Goal: Task Accomplishment & Management: Use online tool/utility

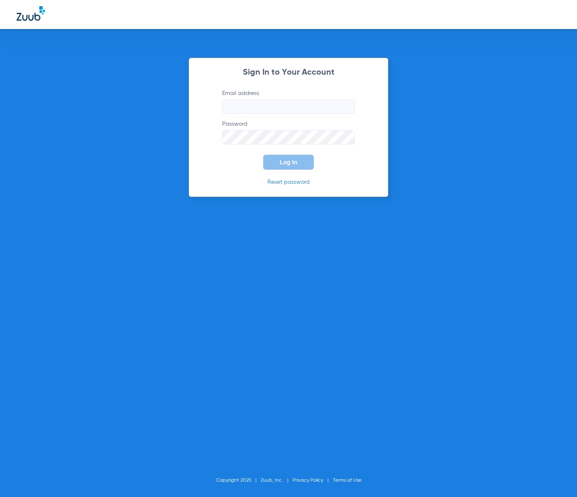
click at [324, 108] on input "Email address" at bounding box center [288, 107] width 133 height 14
click at [0, 496] on com-1password-button at bounding box center [0, 497] width 0 height 0
type input "[EMAIL_ADDRESS][DOMAIN_NAME]"
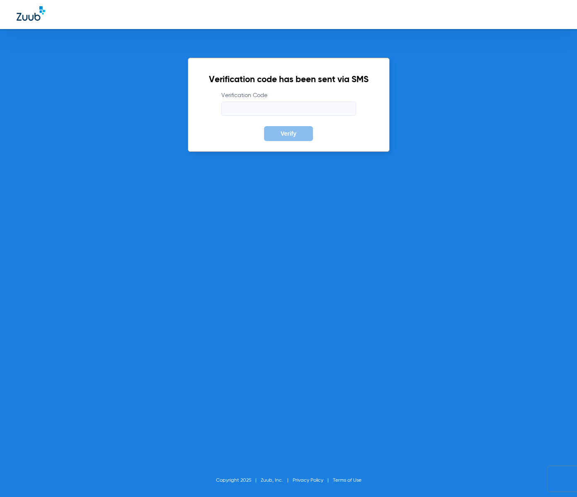
click at [226, 113] on input "Verification Code" at bounding box center [288, 109] width 135 height 14
type input "641748"
click at [233, 218] on div "Verification code has been sent via SMS Verification Code 641748 Verify Copyrig…" at bounding box center [288, 248] width 577 height 497
click at [277, 131] on button "Verify" at bounding box center [288, 133] width 49 height 15
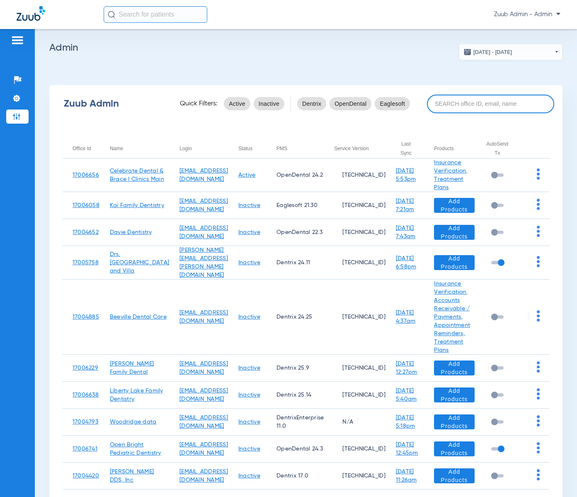
click at [447, 100] on input at bounding box center [490, 104] width 127 height 19
paste input "17005895"
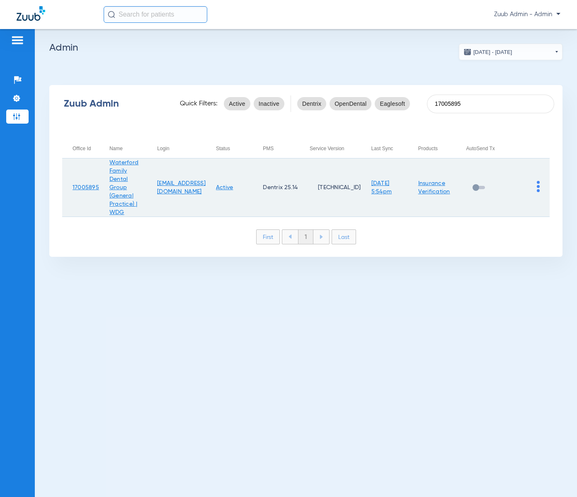
type input "17005895"
click at [537, 191] on img at bounding box center [538, 186] width 3 height 11
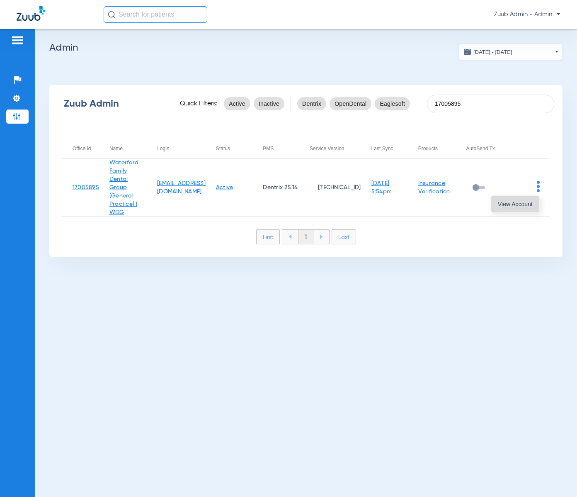
click at [534, 200] on button "View Account" at bounding box center [515, 204] width 48 height 17
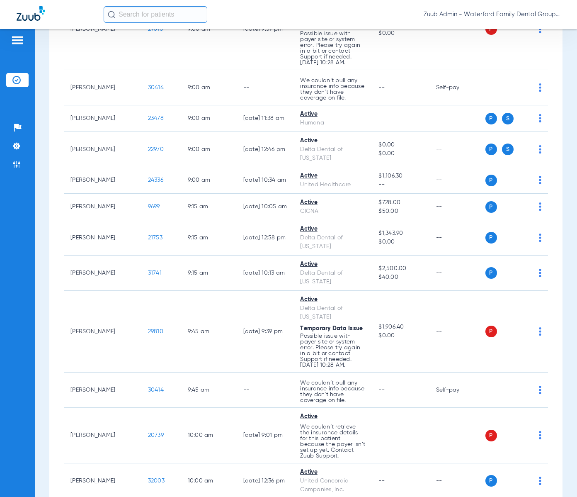
scroll to position [207, 0]
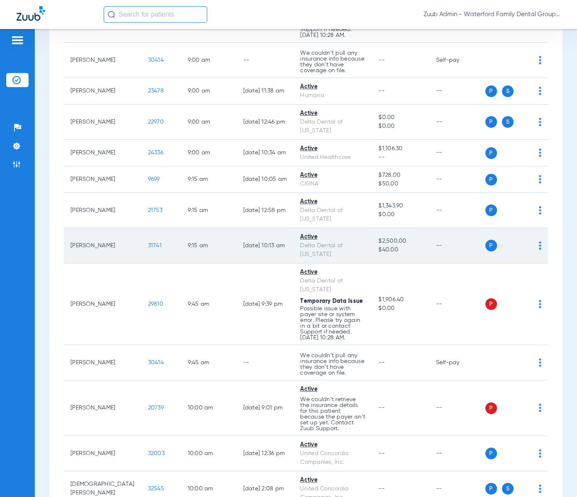
click at [148, 244] on span "31741" at bounding box center [155, 246] width 14 height 6
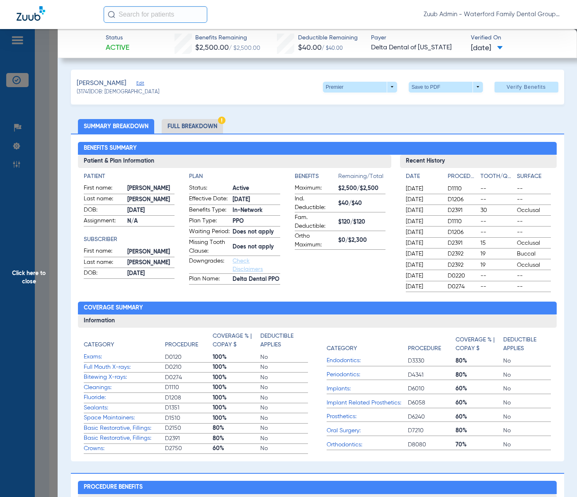
click at [207, 126] on li "Full Breakdown" at bounding box center [192, 126] width 61 height 15
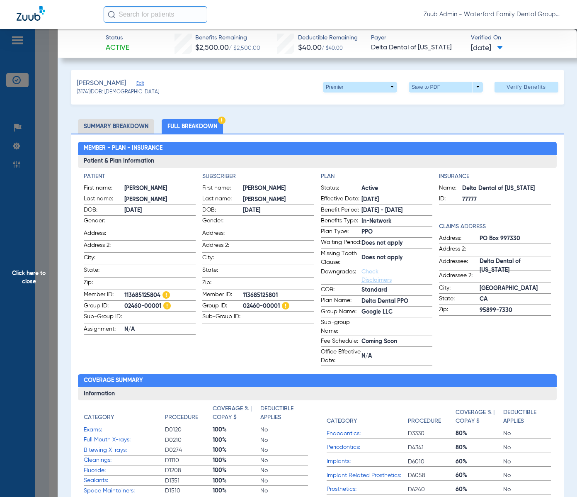
click at [138, 83] on span "Edit" at bounding box center [139, 84] width 7 height 8
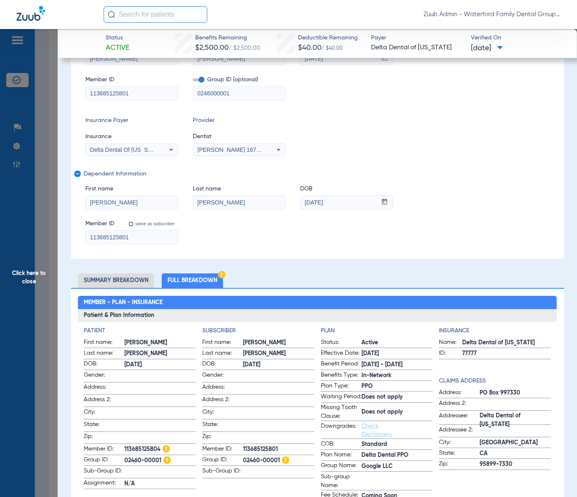
scroll to position [0, 0]
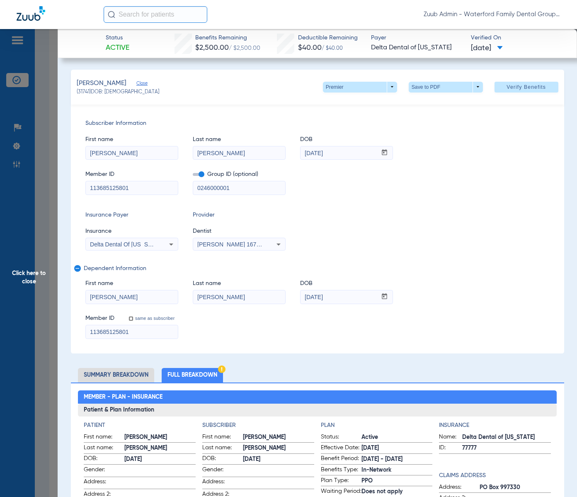
click at [42, 273] on span "Click here to close" at bounding box center [29, 277] width 58 height 497
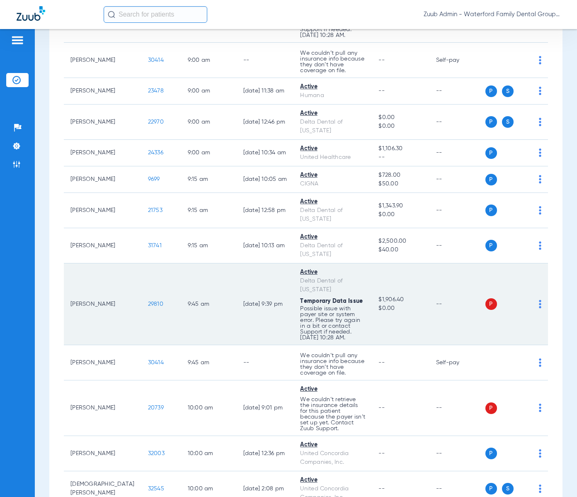
click at [148, 304] on span "29810" at bounding box center [155, 304] width 15 height 6
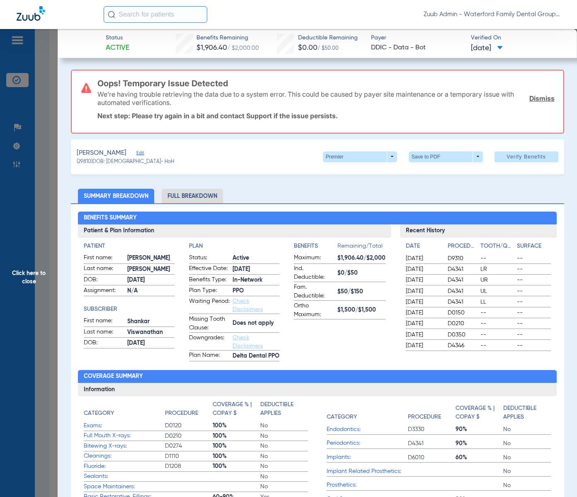
click at [17, 318] on span "Click here to close" at bounding box center [29, 277] width 58 height 497
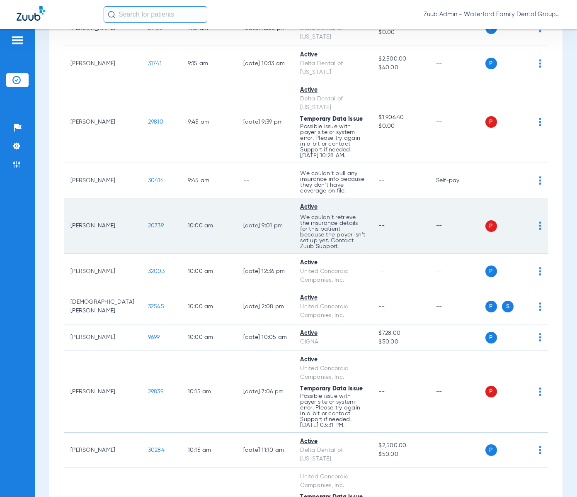
scroll to position [412, 0]
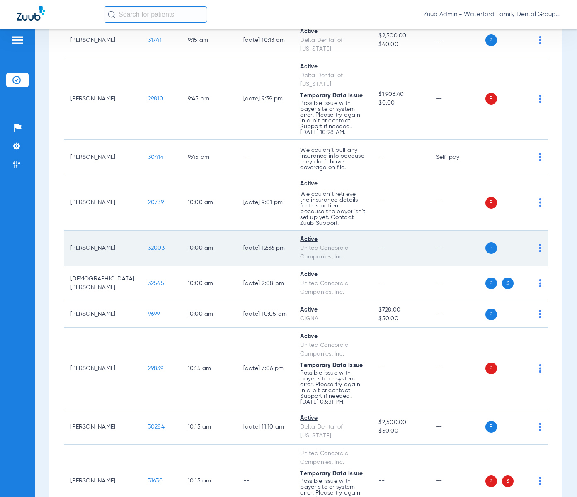
click at [148, 245] on span "32003" at bounding box center [156, 248] width 17 height 6
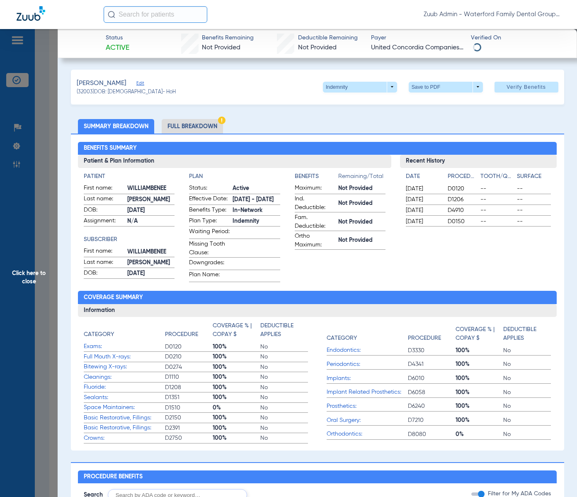
click at [193, 127] on li "Full Breakdown" at bounding box center [192, 126] width 61 height 15
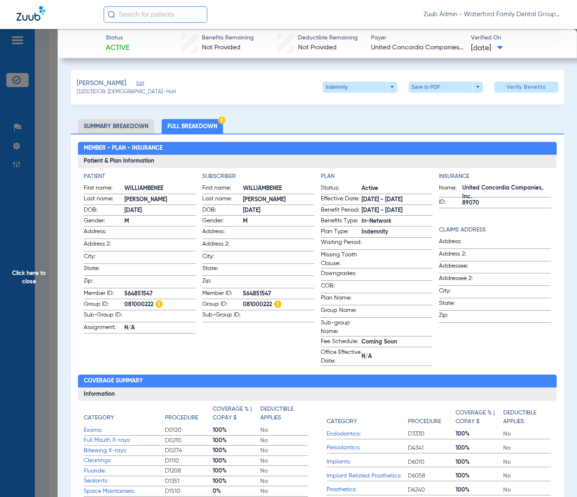
click at [144, 82] on span "Edit" at bounding box center [139, 84] width 7 height 8
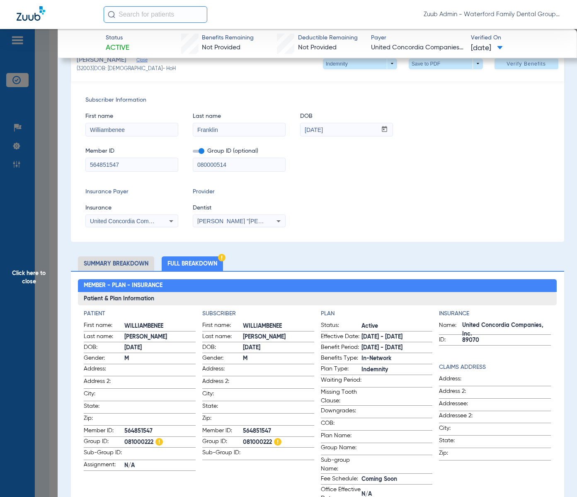
scroll to position [23, 0]
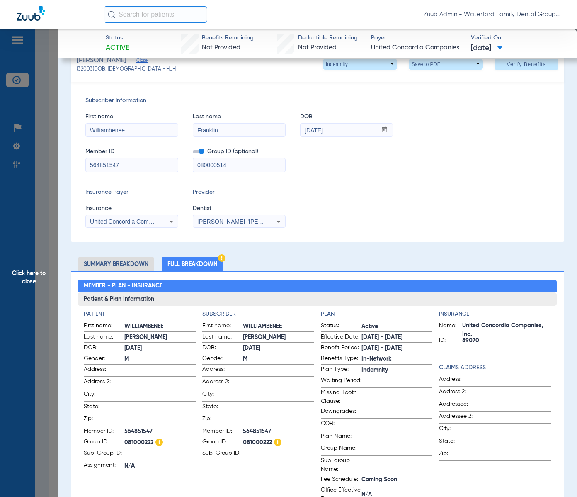
click at [21, 305] on span "Click here to close" at bounding box center [29, 277] width 58 height 497
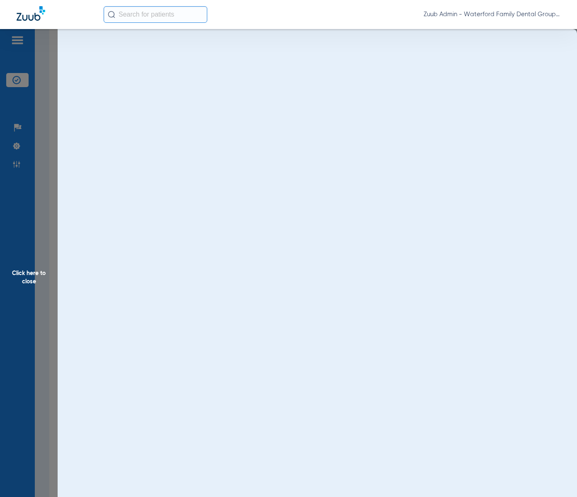
scroll to position [0, 0]
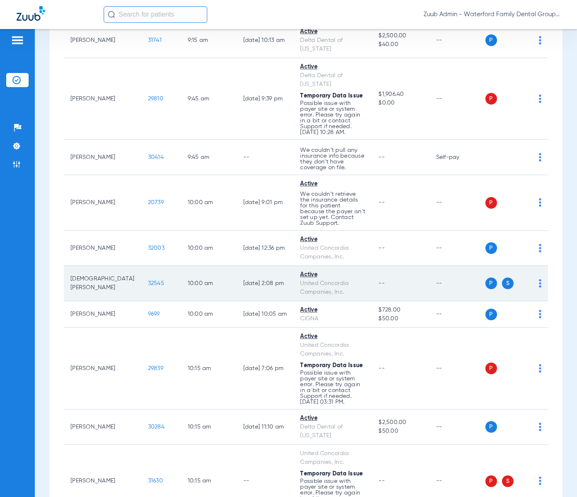
click at [148, 280] on span "32545" at bounding box center [156, 283] width 16 height 6
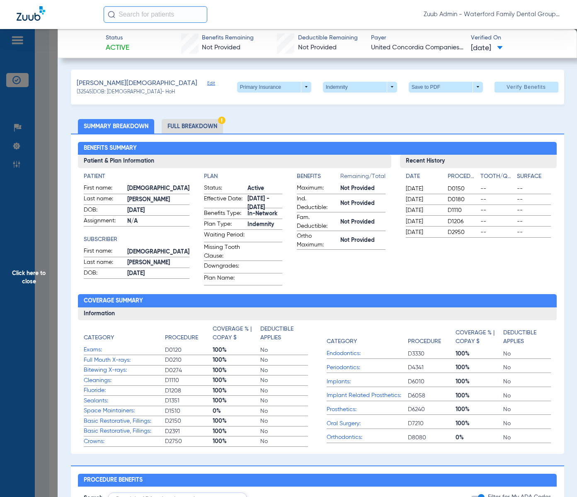
click at [202, 124] on li "Full Breakdown" at bounding box center [192, 126] width 61 height 15
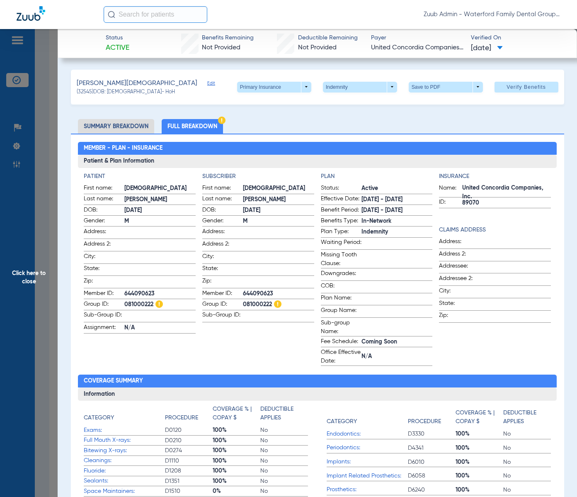
click at [207, 84] on span "Edit" at bounding box center [210, 84] width 7 height 8
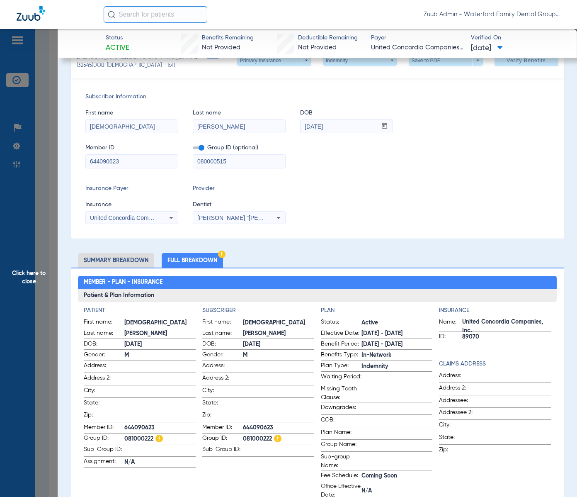
scroll to position [31, 0]
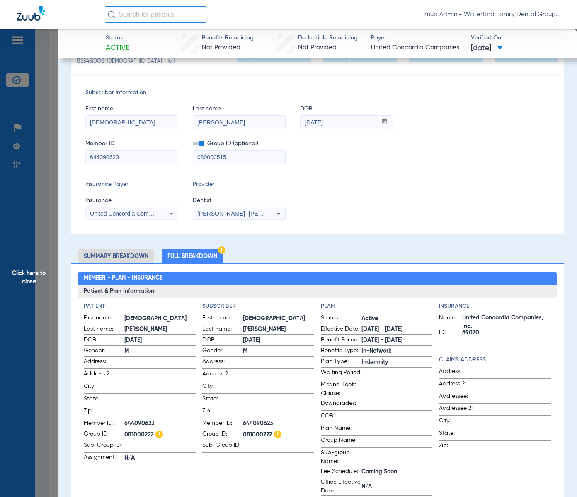
click at [31, 274] on span "Click here to close" at bounding box center [29, 277] width 58 height 497
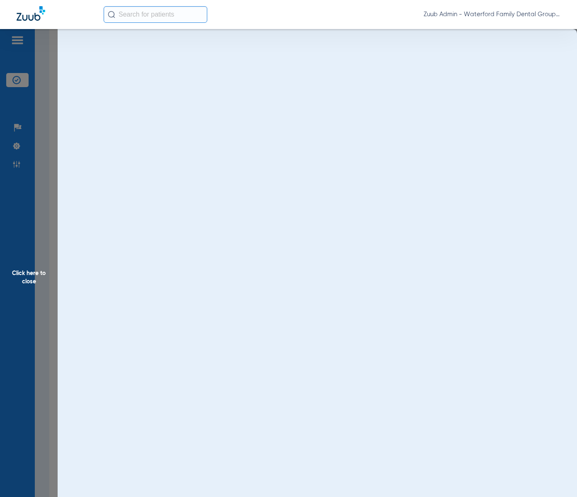
scroll to position [0, 0]
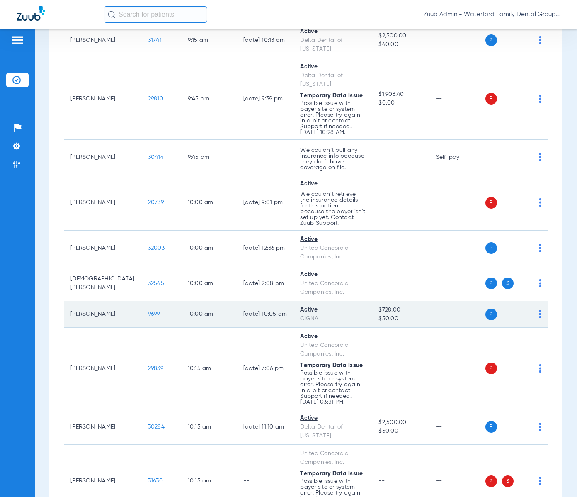
click at [148, 311] on span "9699" at bounding box center [154, 314] width 12 height 6
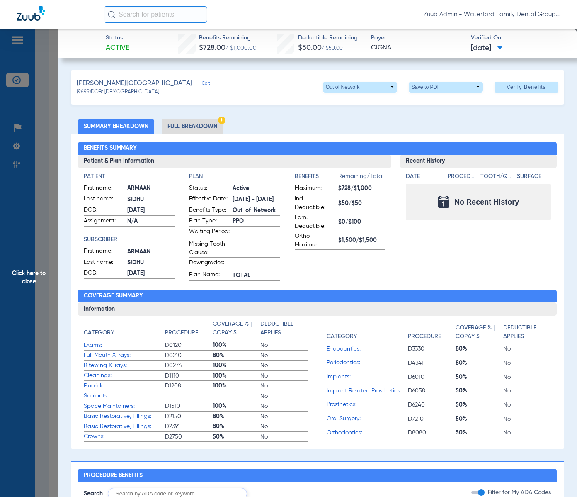
click at [195, 128] on li "Full Breakdown" at bounding box center [192, 126] width 61 height 15
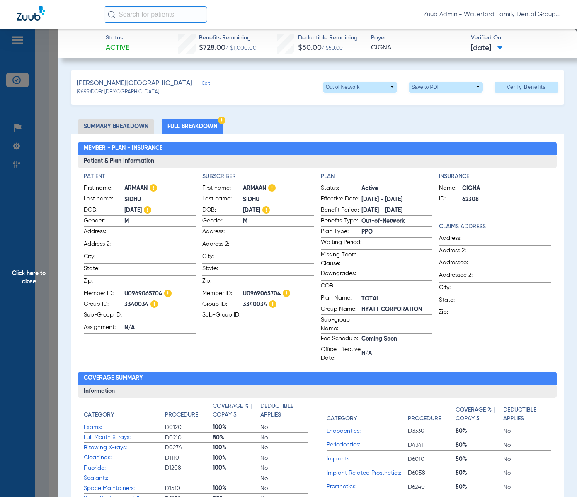
click at [202, 84] on span "Edit" at bounding box center [205, 84] width 7 height 8
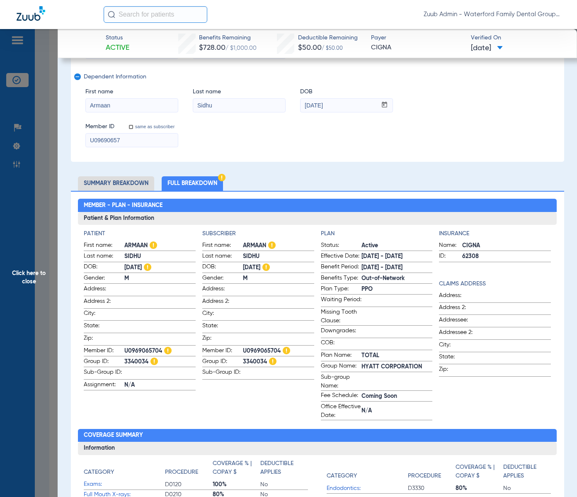
scroll to position [194, 0]
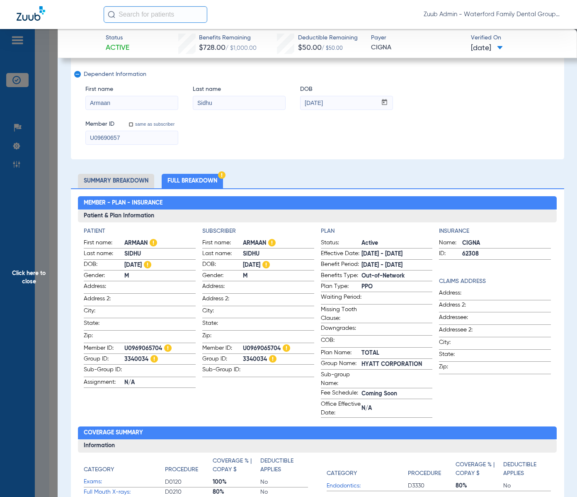
click at [27, 277] on span "Click here to close" at bounding box center [29, 277] width 58 height 497
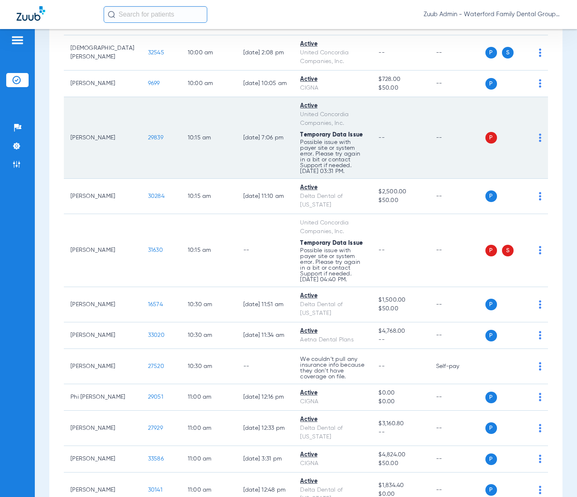
scroll to position [675, 0]
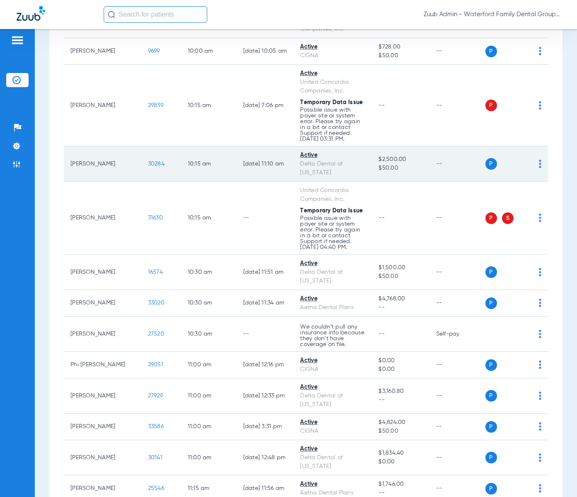
click at [148, 161] on span "30284" at bounding box center [156, 164] width 17 height 6
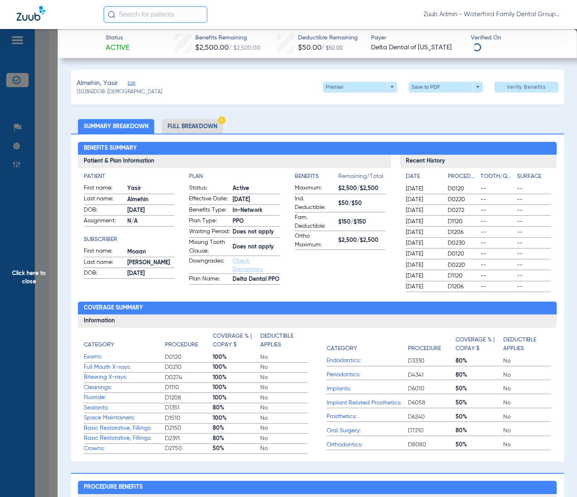
click at [196, 124] on li "Full Breakdown" at bounding box center [192, 126] width 61 height 15
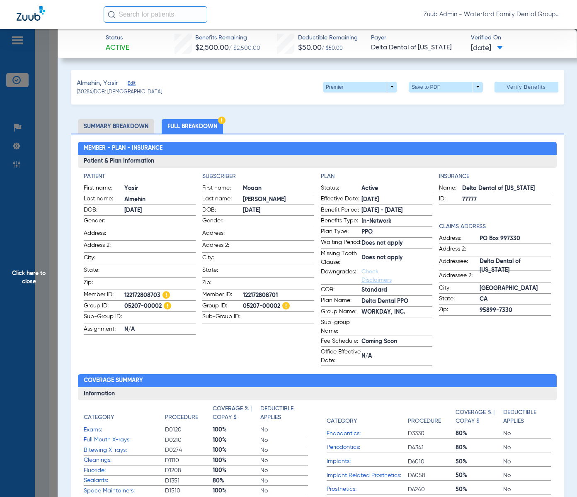
click at [134, 81] on span "Edit" at bounding box center [131, 84] width 7 height 8
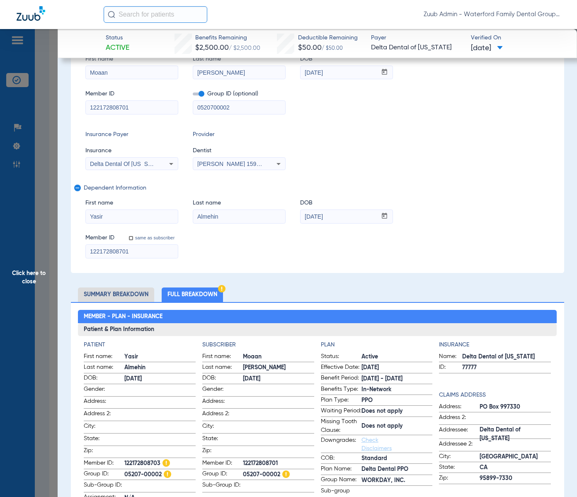
scroll to position [103, 0]
